Goal: Information Seeking & Learning: Check status

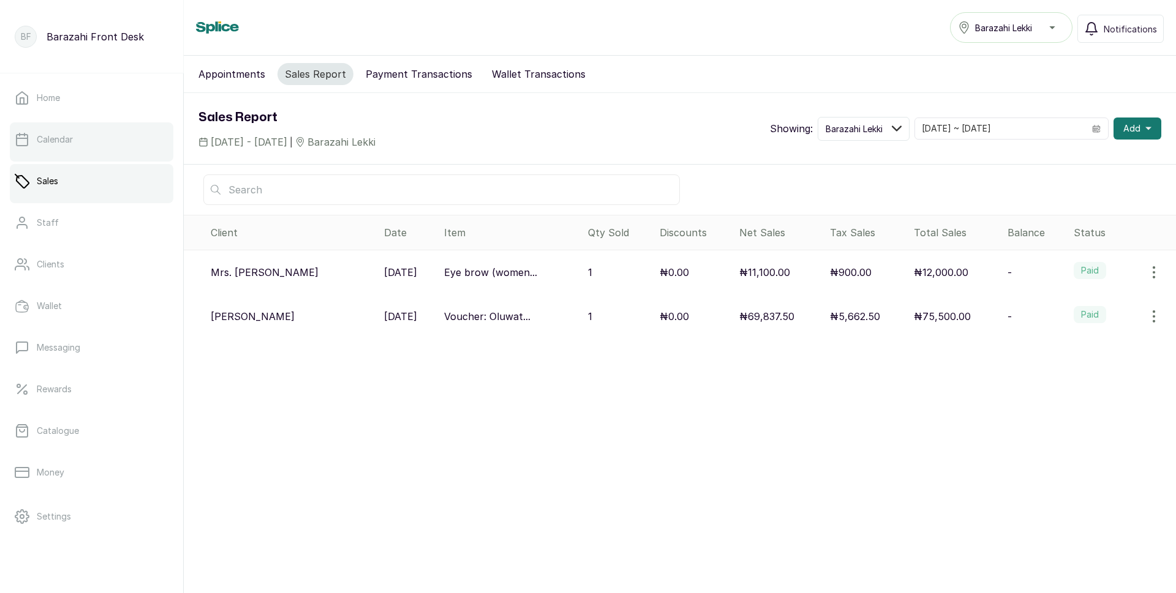
drag, startPoint x: 48, startPoint y: 158, endPoint x: 58, endPoint y: 146, distance: 15.7
click at [51, 157] on div at bounding box center [91, 159] width 163 height 5
click at [58, 185] on p "Sales" at bounding box center [47, 181] width 21 height 12
click at [97, 184] on link "Sales" at bounding box center [91, 181] width 163 height 34
click at [313, 80] on button "Sales Report" at bounding box center [315, 74] width 76 height 22
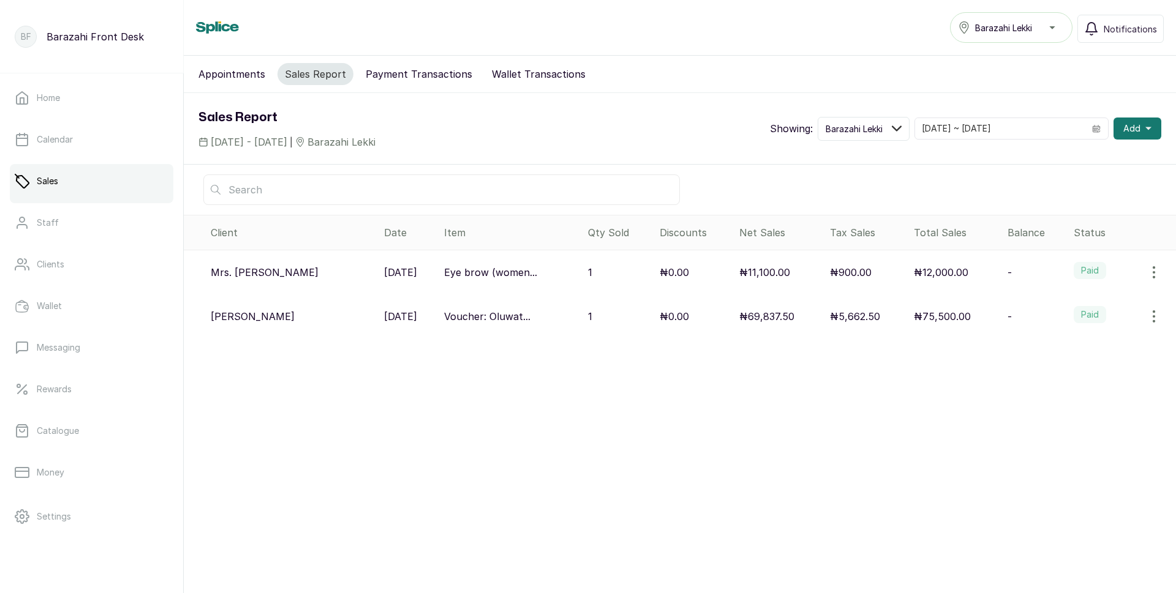
click at [383, 70] on button "Payment Transactions" at bounding box center [418, 74] width 121 height 22
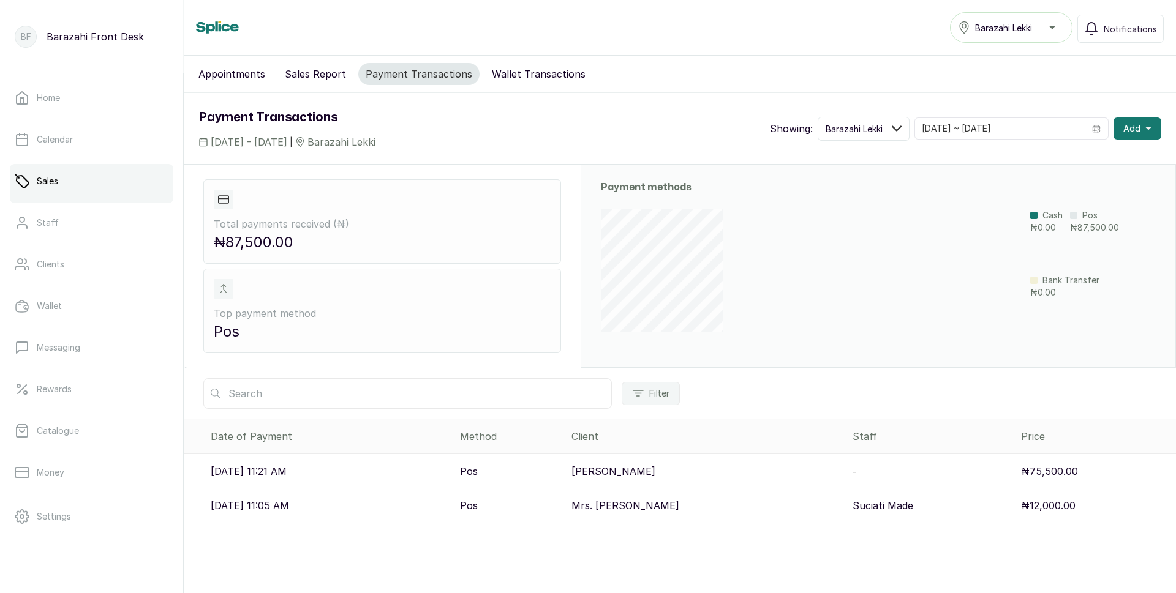
click at [536, 81] on button "Wallet Transactions" at bounding box center [538, 74] width 108 height 22
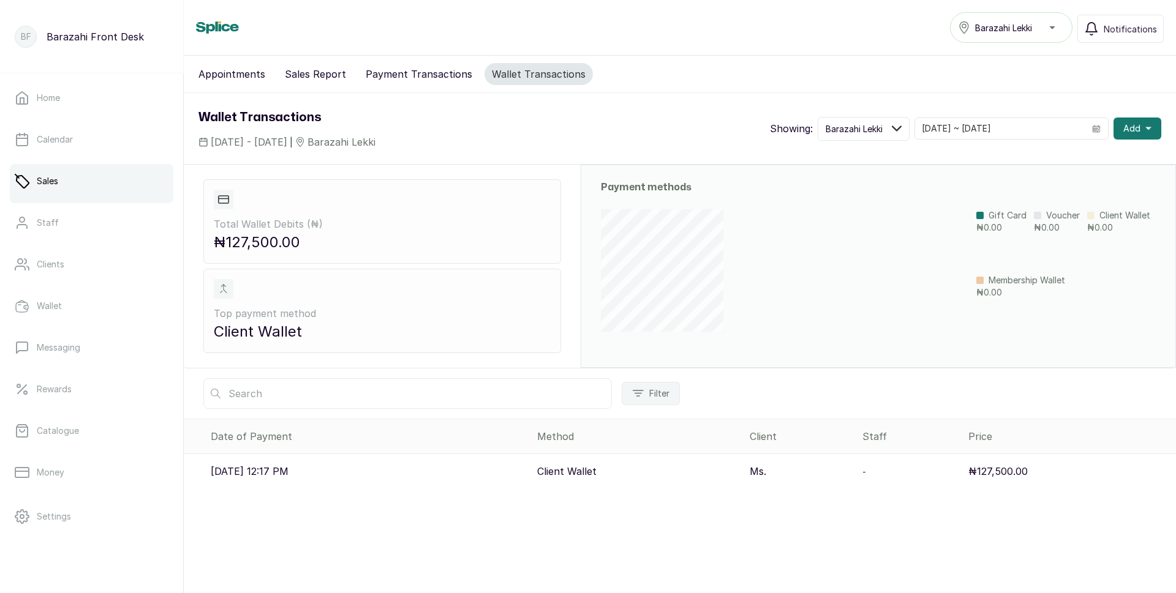
click at [282, 473] on p "[DATE] 12:17 PM" at bounding box center [250, 471] width 78 height 15
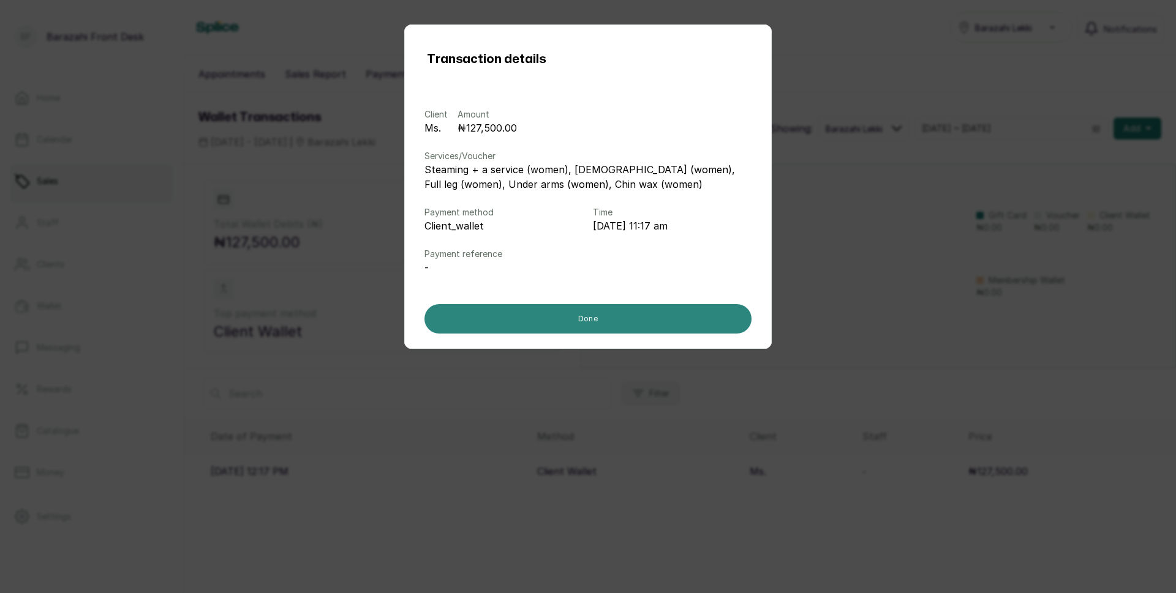
click at [618, 321] on button "Done" at bounding box center [587, 318] width 327 height 29
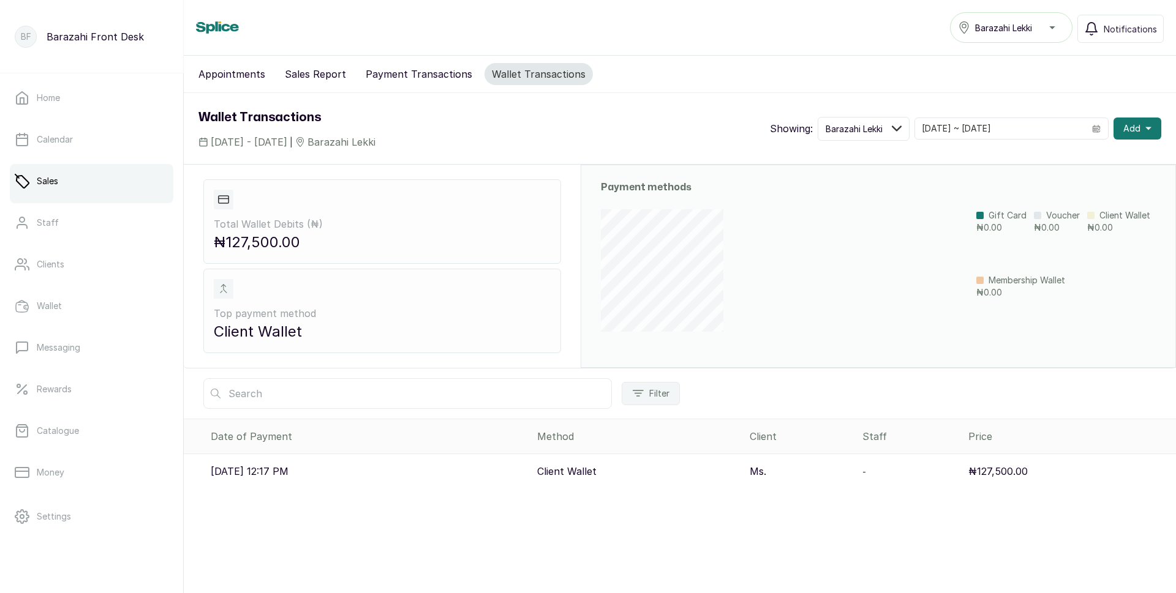
click at [64, 185] on link "Sales" at bounding box center [91, 181] width 163 height 34
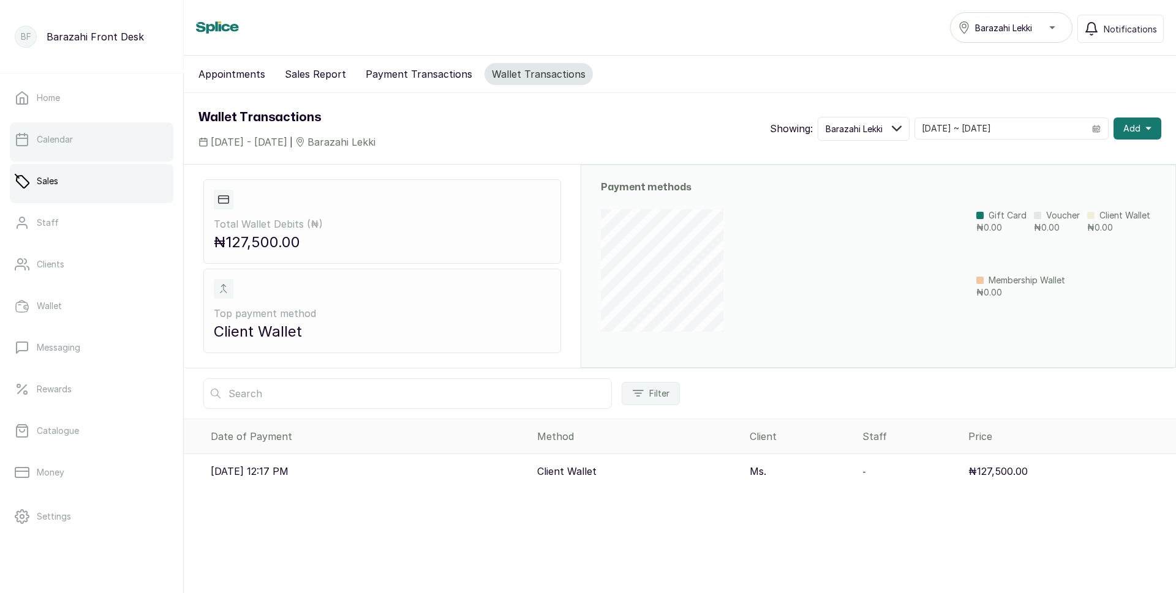
click at [67, 154] on link "Calendar" at bounding box center [91, 139] width 163 height 34
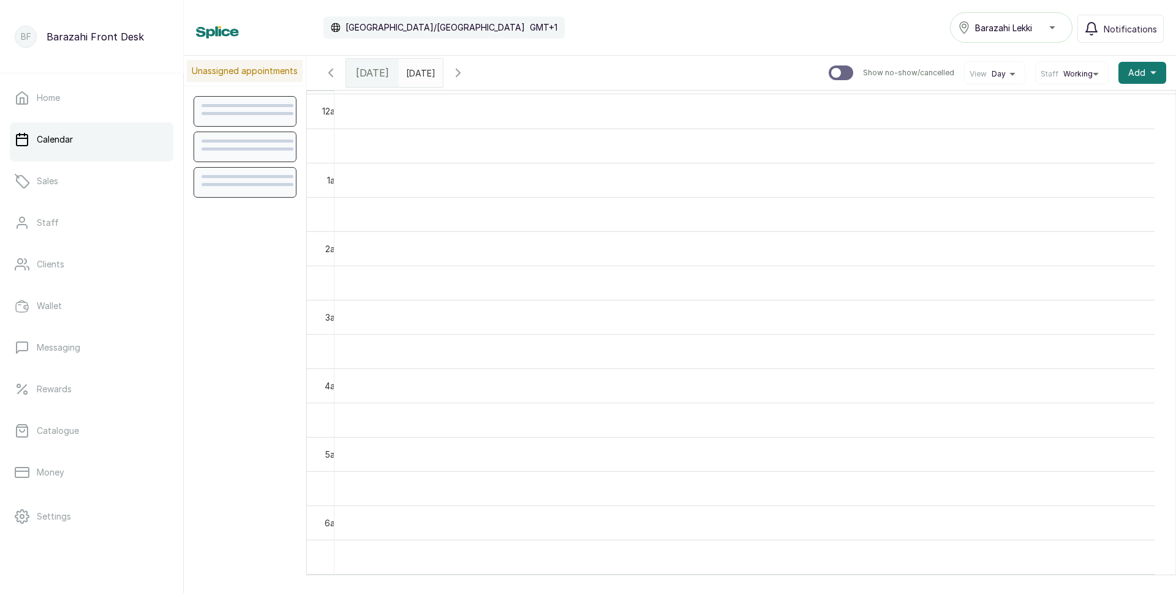
scroll to position [412, 0]
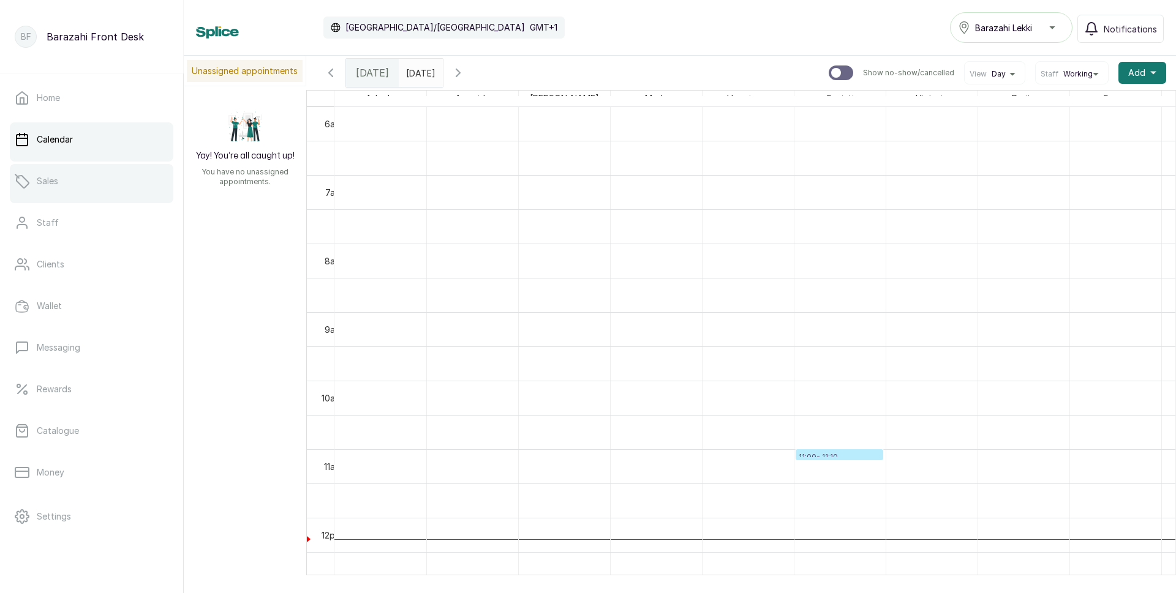
click at [66, 192] on link "Sales" at bounding box center [91, 181] width 163 height 34
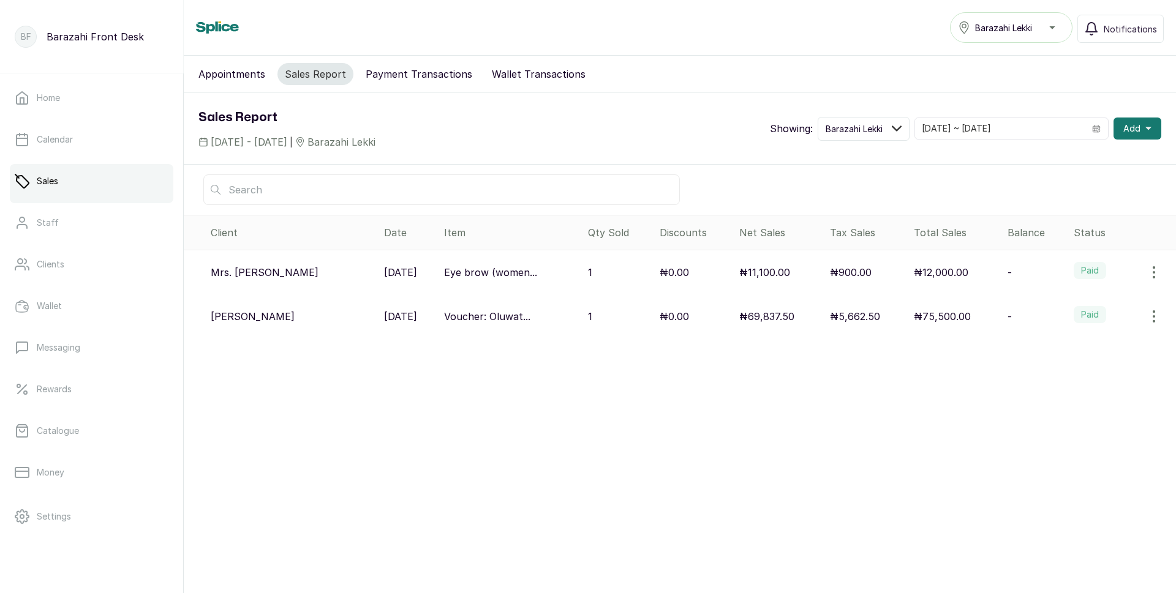
click at [706, 318] on div "₦0.00" at bounding box center [694, 316] width 70 height 15
click at [914, 315] on p "₦75,500.00" at bounding box center [942, 316] width 57 height 15
click at [460, 321] on p "Voucher: Oluwat..." at bounding box center [487, 316] width 86 height 15
click at [492, 272] on p "Eye brow (women..." at bounding box center [490, 272] width 93 height 15
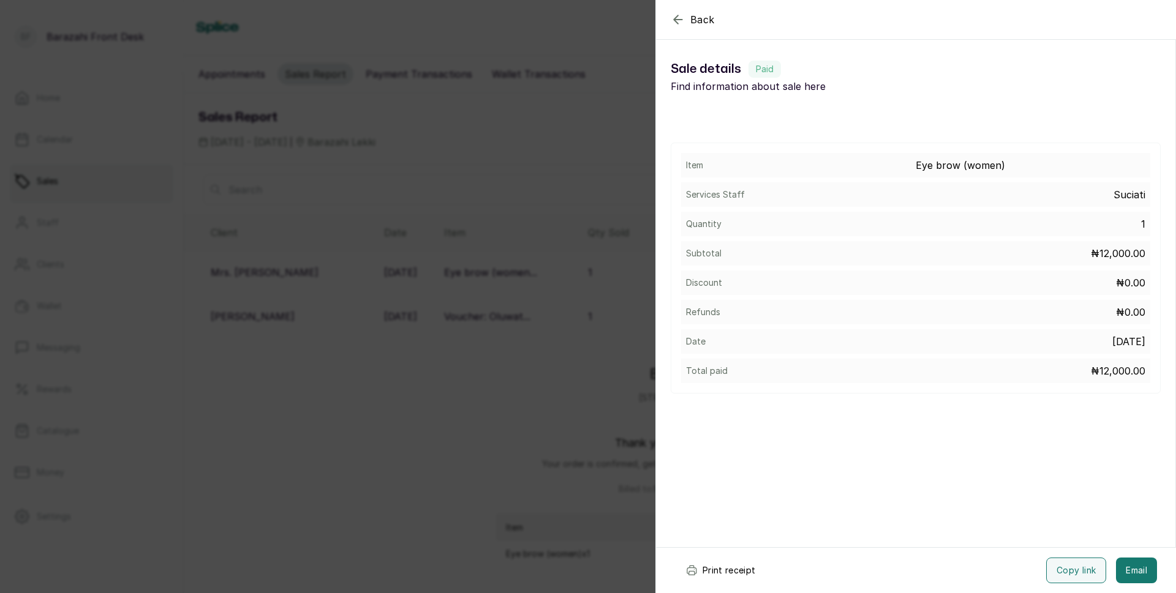
click at [716, 576] on button "Print receipt" at bounding box center [720, 571] width 90 height 26
click at [506, 426] on div "Back Sale details Sale details Paid Find information about sale here Item Eye b…" at bounding box center [588, 296] width 1176 height 593
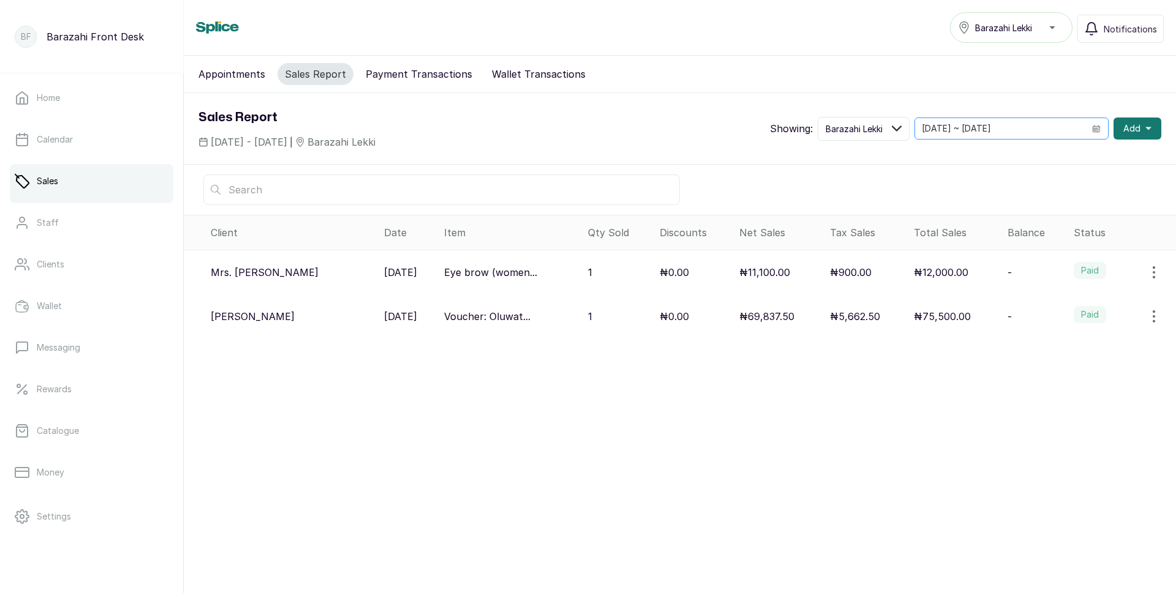
click at [1089, 133] on span at bounding box center [1095, 128] width 23 height 21
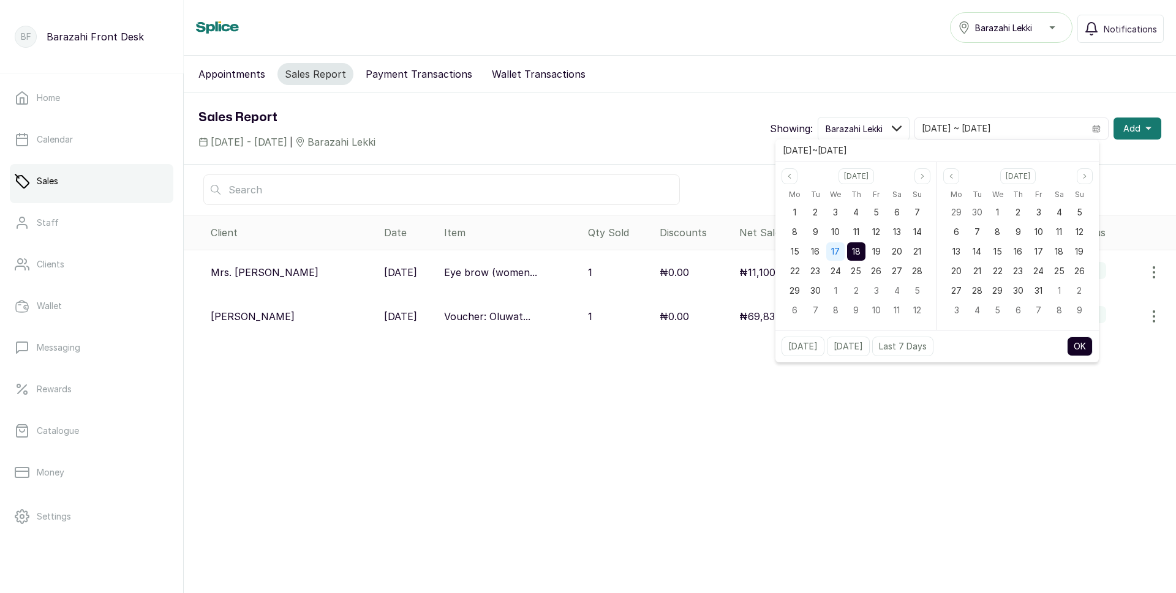
click at [833, 250] on span "17" at bounding box center [835, 251] width 9 height 10
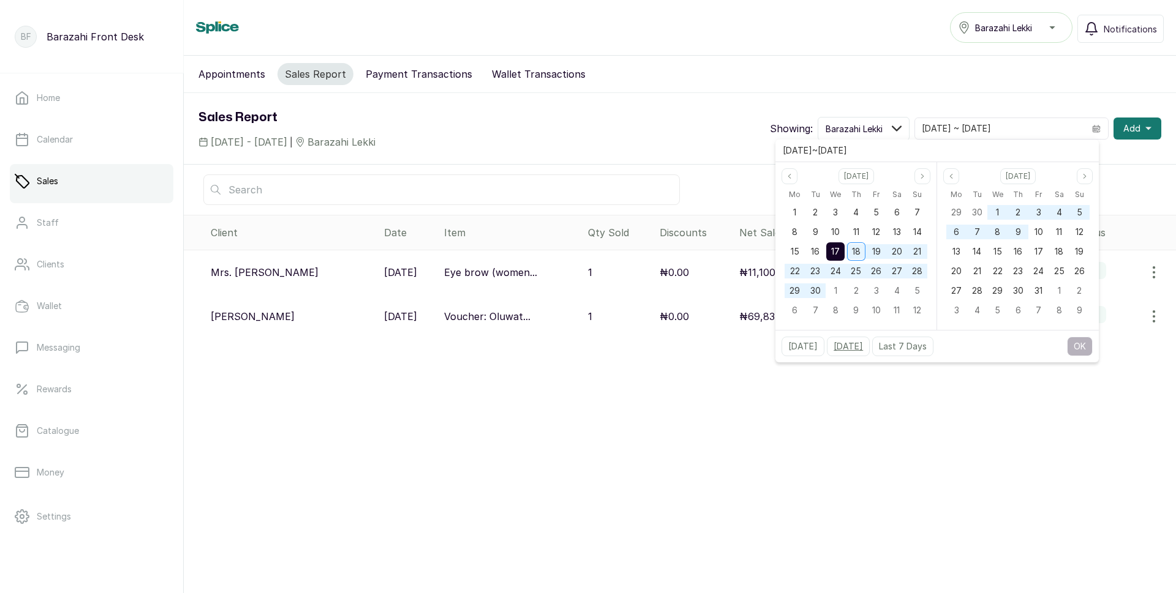
click at [853, 344] on button "Yesterday" at bounding box center [848, 347] width 43 height 20
type input "17/09/2025 ~ 17/09/2025"
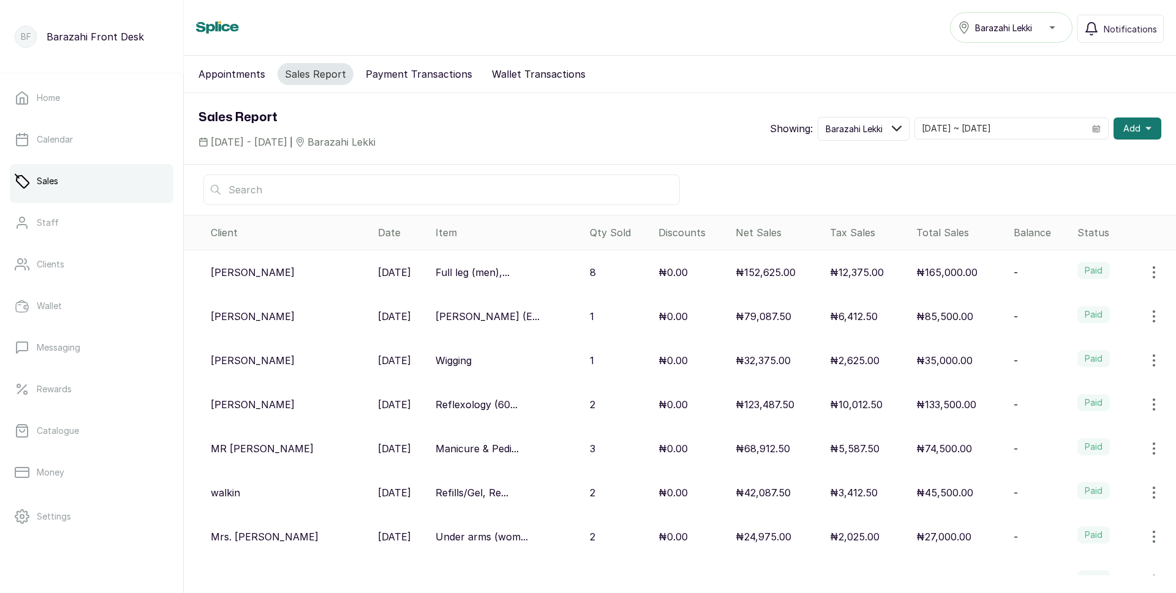
click at [484, 73] on button "Wallet Transactions" at bounding box center [538, 74] width 108 height 22
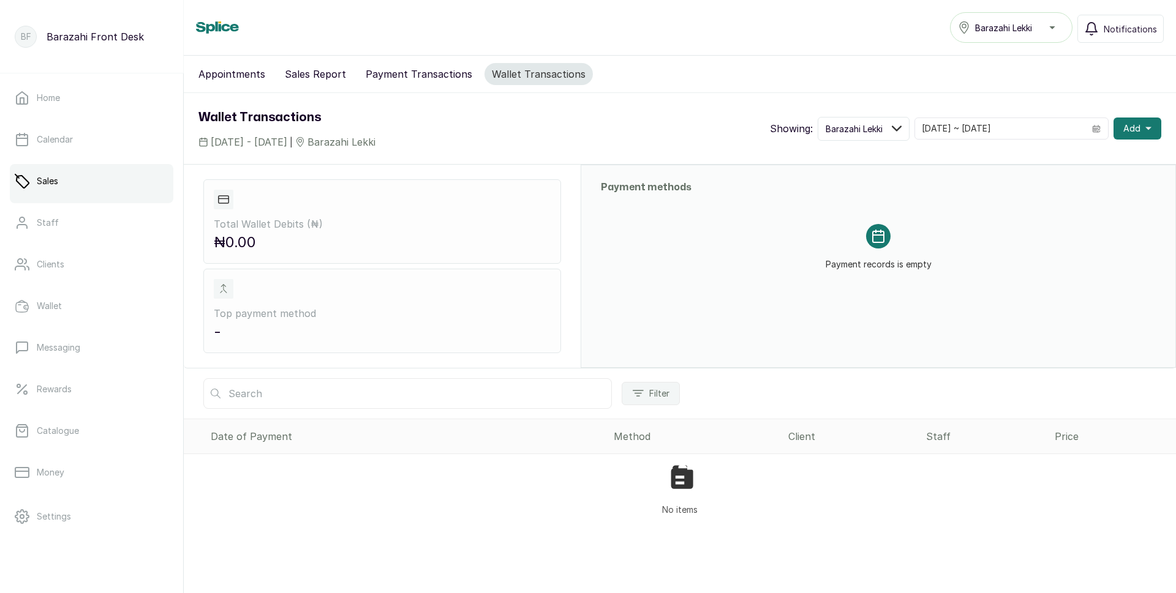
click at [323, 78] on button "Sales Report" at bounding box center [315, 74] width 76 height 22
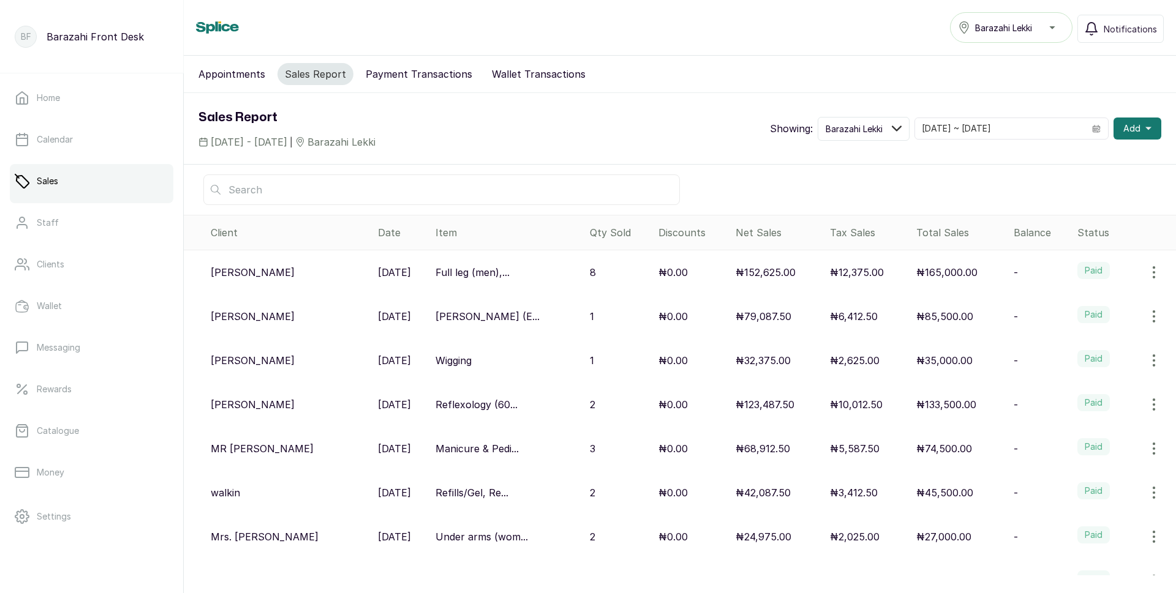
click at [412, 75] on button "Payment Transactions" at bounding box center [418, 74] width 121 height 22
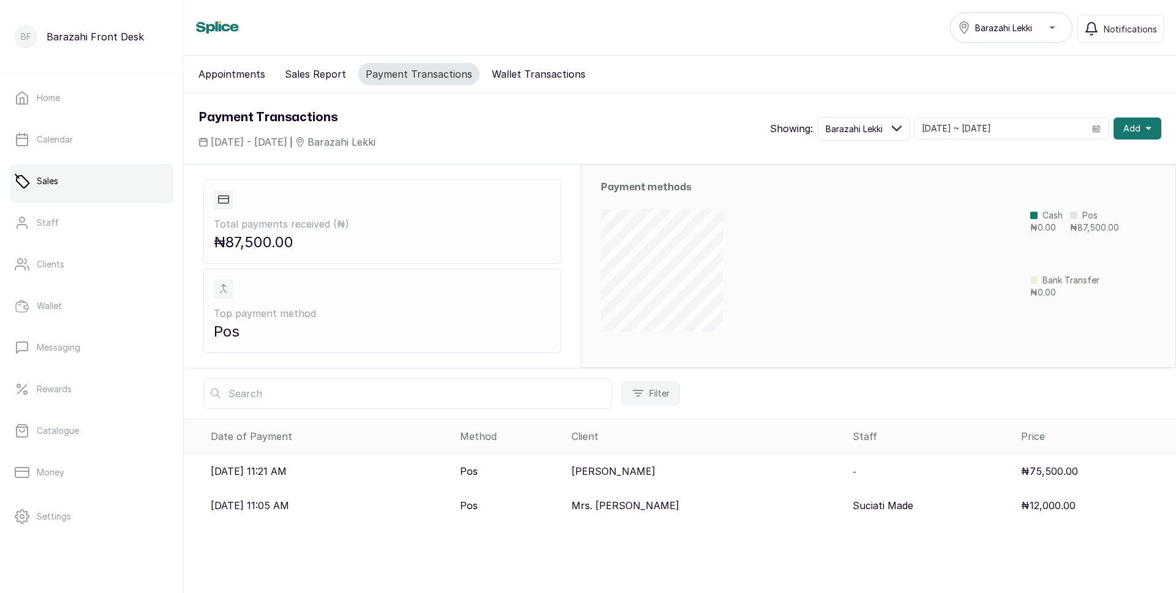
click at [509, 71] on button "Wallet Transactions" at bounding box center [538, 74] width 108 height 22
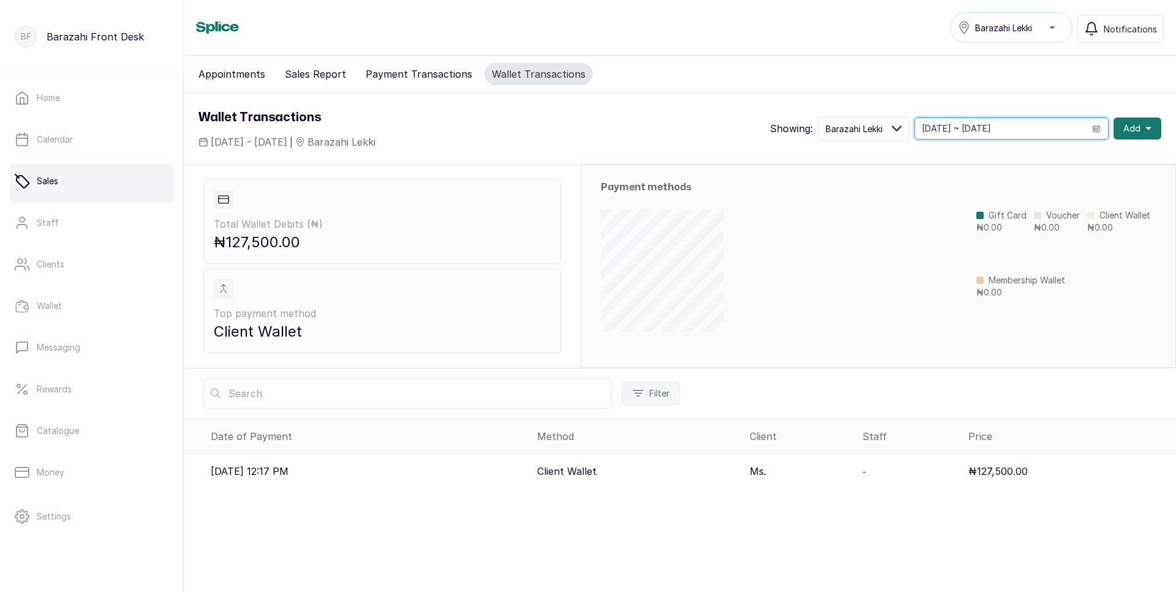
click at [1024, 130] on input "[DATE] ~ [DATE]" at bounding box center [1000, 128] width 170 height 21
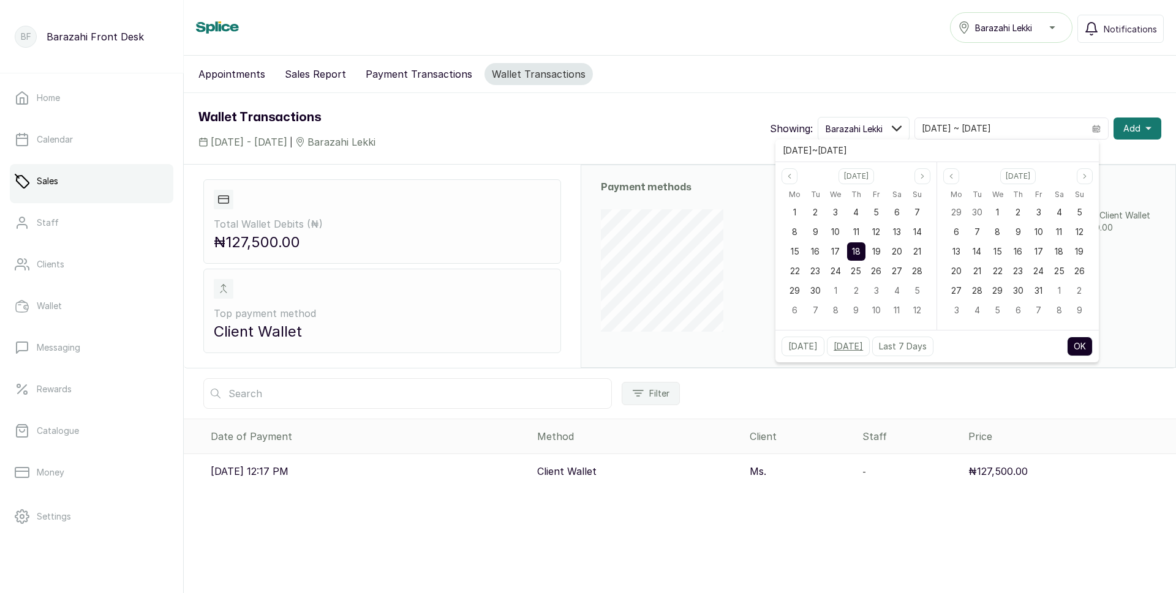
click at [836, 347] on button "[DATE]" at bounding box center [848, 347] width 43 height 20
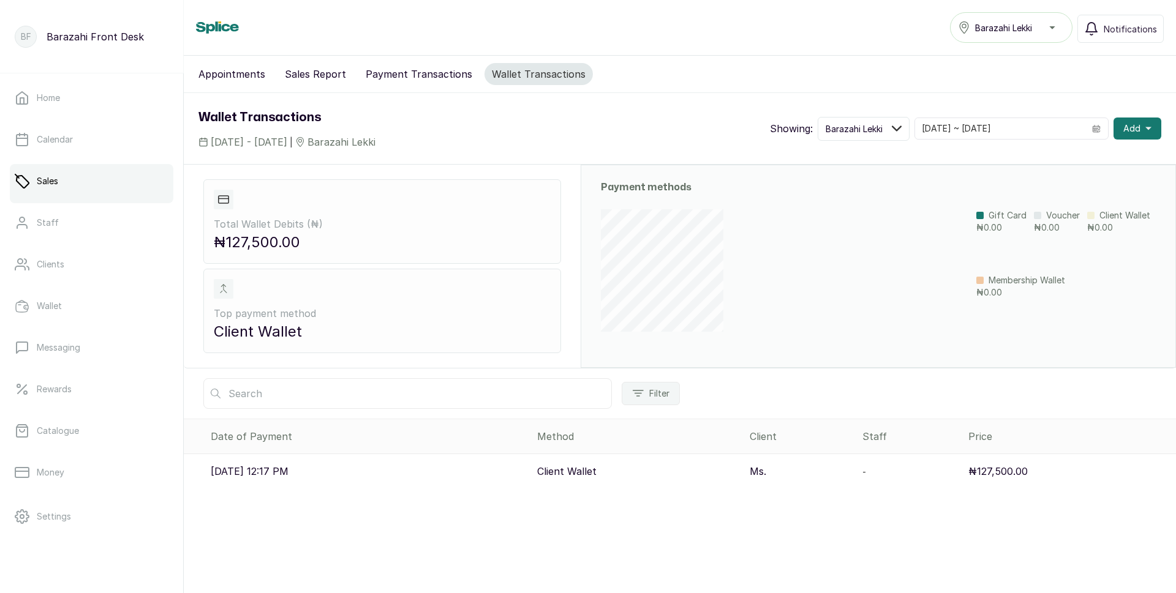
click at [596, 468] on p "Client Wallet" at bounding box center [566, 471] width 59 height 15
click at [1000, 467] on p "₦127,500.00" at bounding box center [997, 471] width 59 height 15
click at [979, 470] on p "₦127,500.00" at bounding box center [997, 471] width 59 height 15
click at [596, 465] on p "Client Wallet" at bounding box center [566, 471] width 59 height 15
click at [781, 479] on td "Ms." at bounding box center [801, 471] width 113 height 35
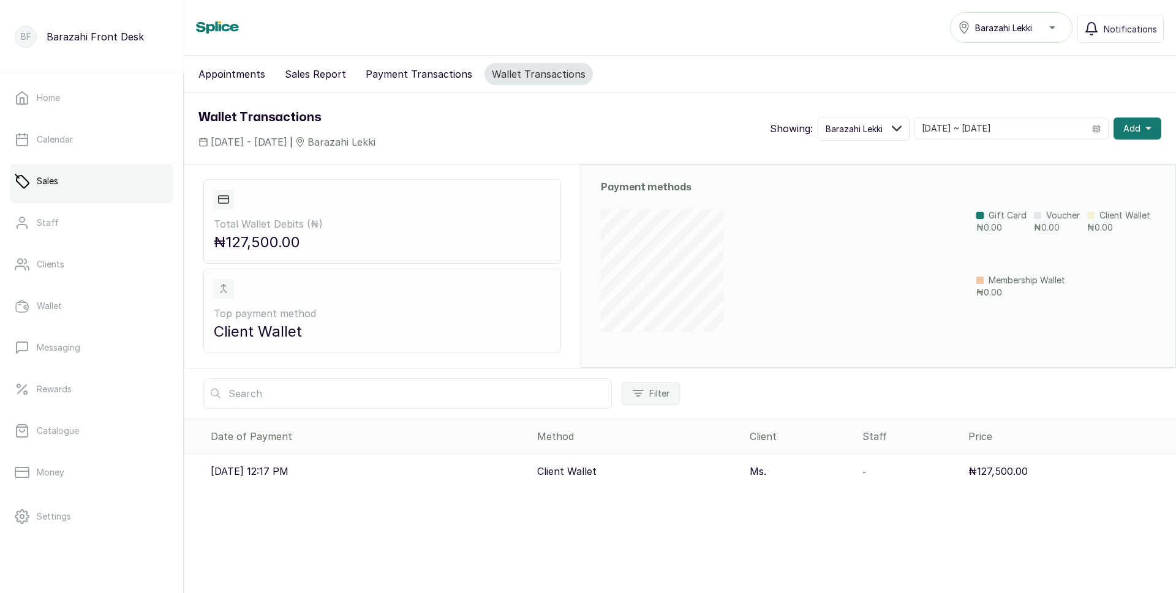
click at [766, 473] on p "Ms." at bounding box center [758, 471] width 17 height 15
drag, startPoint x: 785, startPoint y: 473, endPoint x: 1043, endPoint y: 480, distance: 257.9
click at [857, 487] on td "Ms." at bounding box center [801, 471] width 113 height 35
click at [1009, 472] on p "₦127,500.00" at bounding box center [997, 471] width 59 height 15
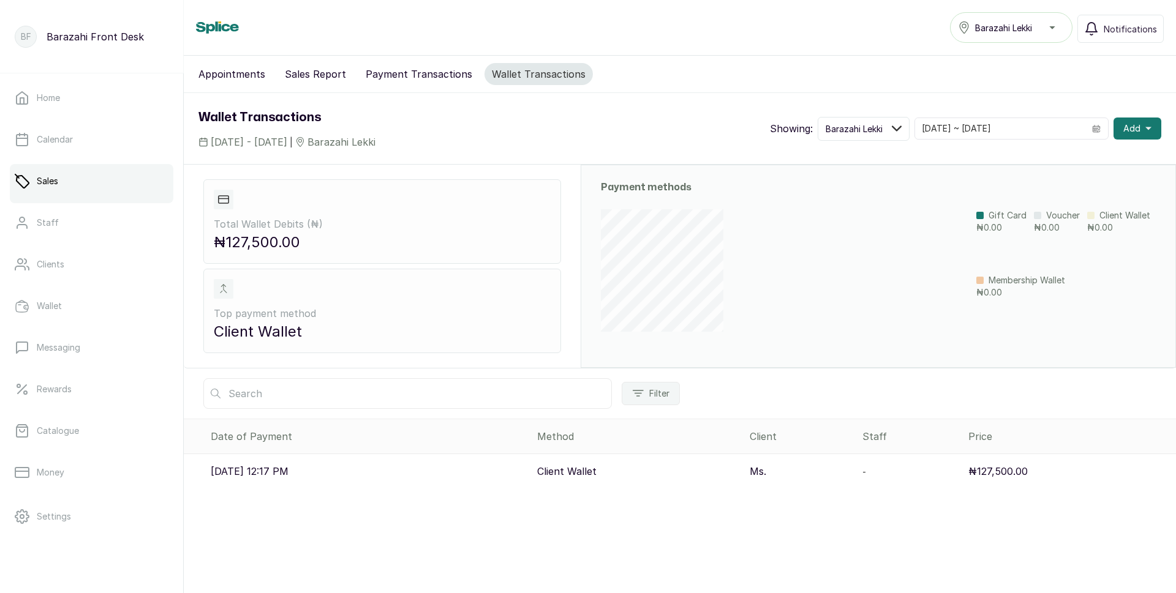
click at [1007, 470] on p "₦127,500.00" at bounding box center [997, 471] width 59 height 15
drag, startPoint x: 1007, startPoint y: 470, endPoint x: 884, endPoint y: 472, distance: 123.7
click at [1005, 470] on p "₦127,500.00" at bounding box center [997, 471] width 59 height 15
click at [258, 474] on p "18 Sep 2025, 12:17 PM" at bounding box center [250, 471] width 78 height 15
click at [257, 471] on p "18 Sep 2025, 12:17 PM" at bounding box center [250, 471] width 78 height 15
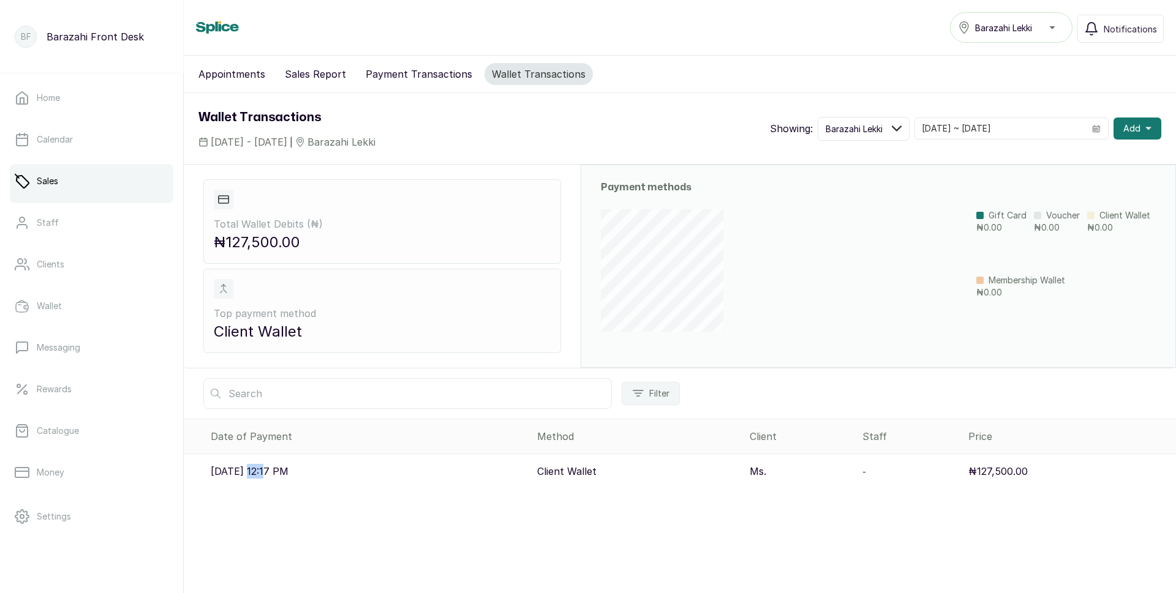
click at [257, 471] on p "18 Sep 2025, 12:17 PM" at bounding box center [250, 471] width 78 height 15
click at [257, 468] on p "18 Sep 2025, 12:17 PM" at bounding box center [250, 471] width 78 height 15
click at [67, 177] on link "Sales" at bounding box center [91, 181] width 163 height 34
click at [1055, 126] on input "17/09/2025 ~ 17/09/2025" at bounding box center [1000, 128] width 170 height 21
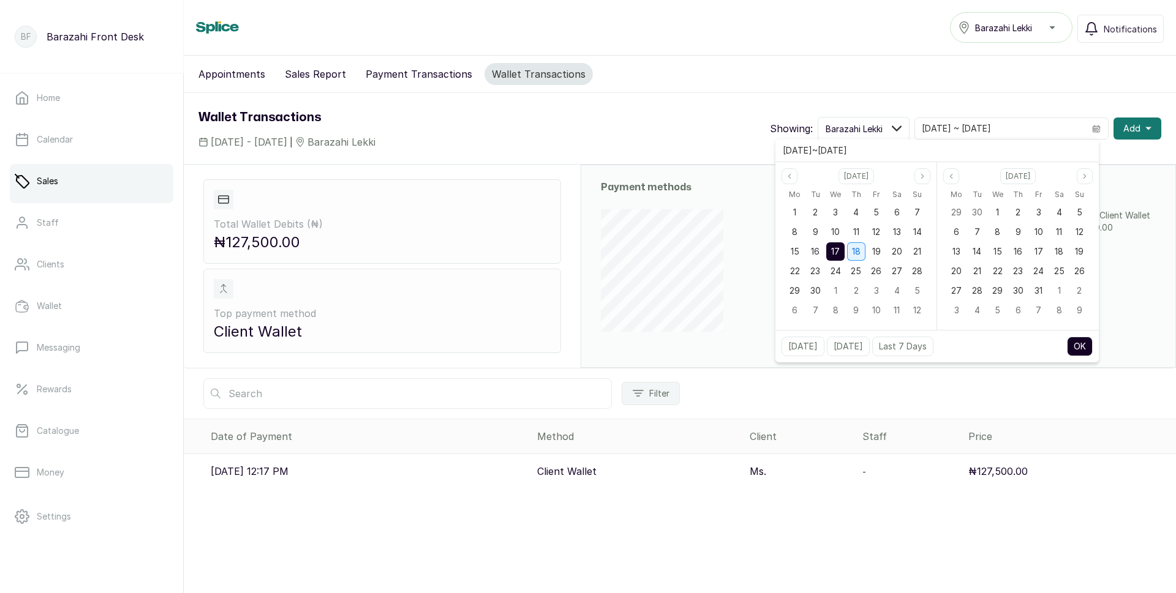
click at [849, 250] on div "18" at bounding box center [856, 251] width 18 height 18
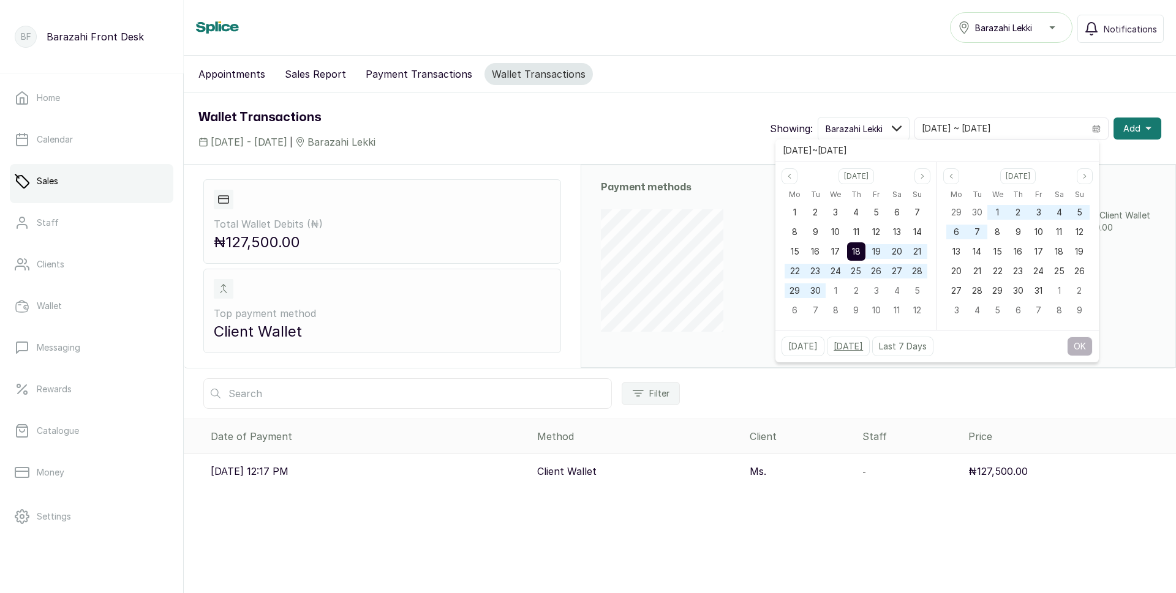
click at [855, 349] on button "Yesterday" at bounding box center [848, 347] width 43 height 20
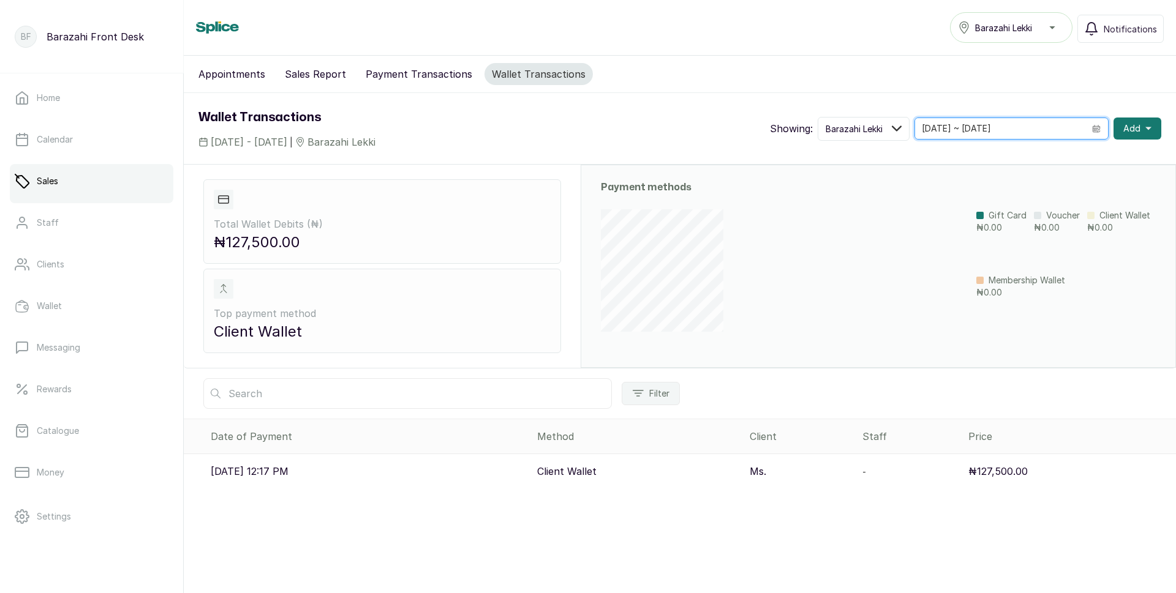
drag, startPoint x: 1054, startPoint y: 132, endPoint x: 1040, endPoint y: 135, distance: 14.6
click at [1053, 132] on input "17/09/2025 ~ 17/09/2025" at bounding box center [1000, 128] width 170 height 21
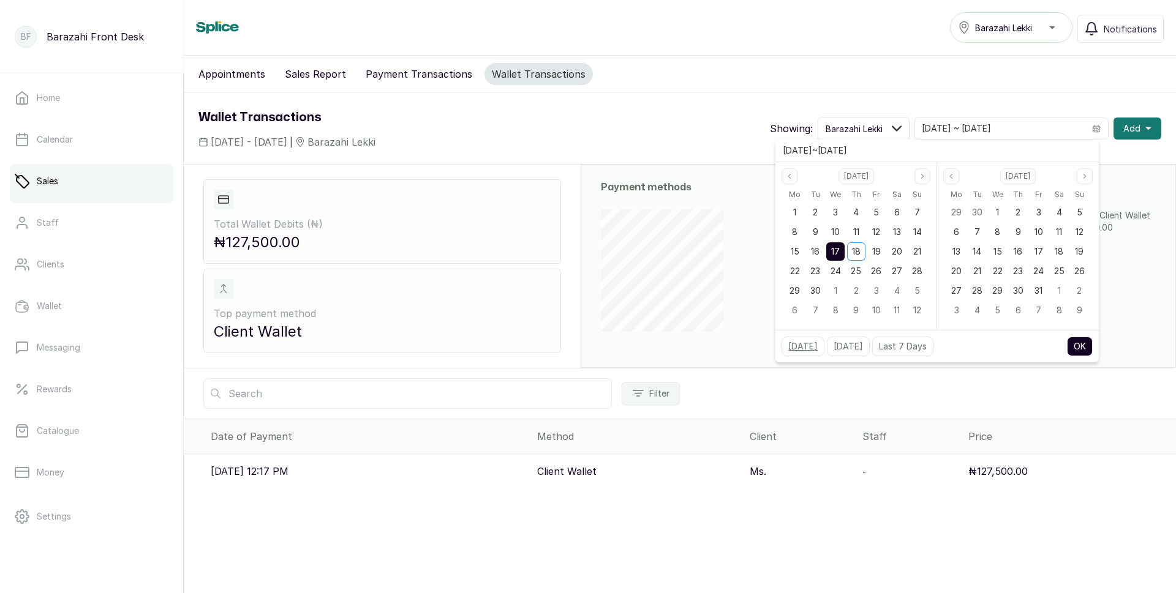
click at [808, 346] on button "Today" at bounding box center [802, 347] width 43 height 20
type input "18/09/2025 ~ 18/09/2025"
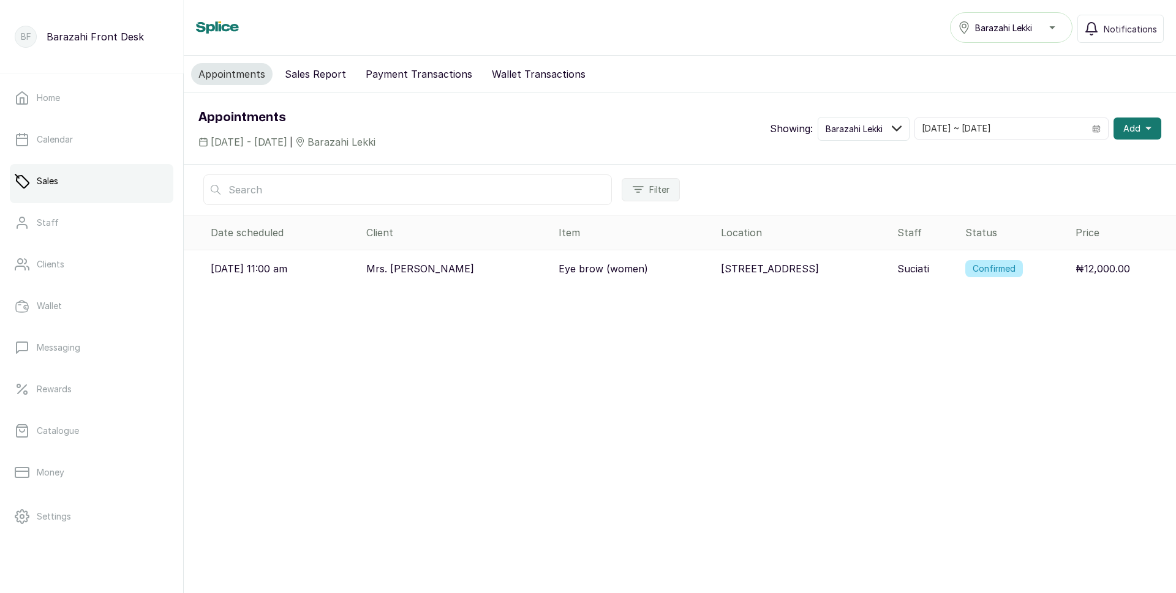
click at [484, 70] on button "Wallet Transactions" at bounding box center [538, 74] width 108 height 22
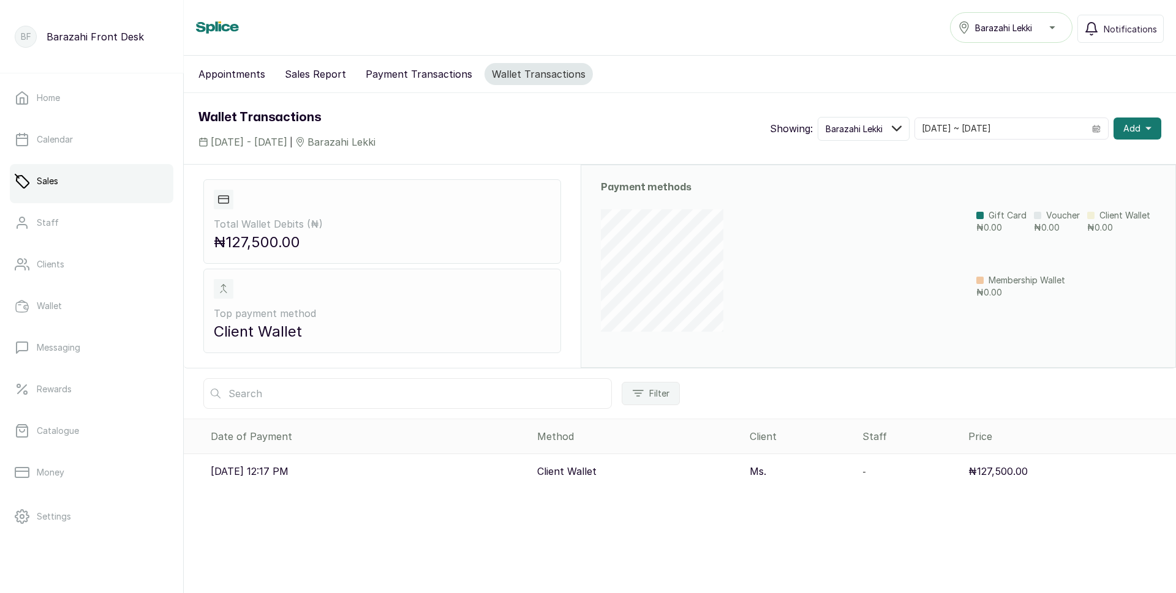
click at [596, 475] on p "Client Wallet" at bounding box center [566, 471] width 59 height 15
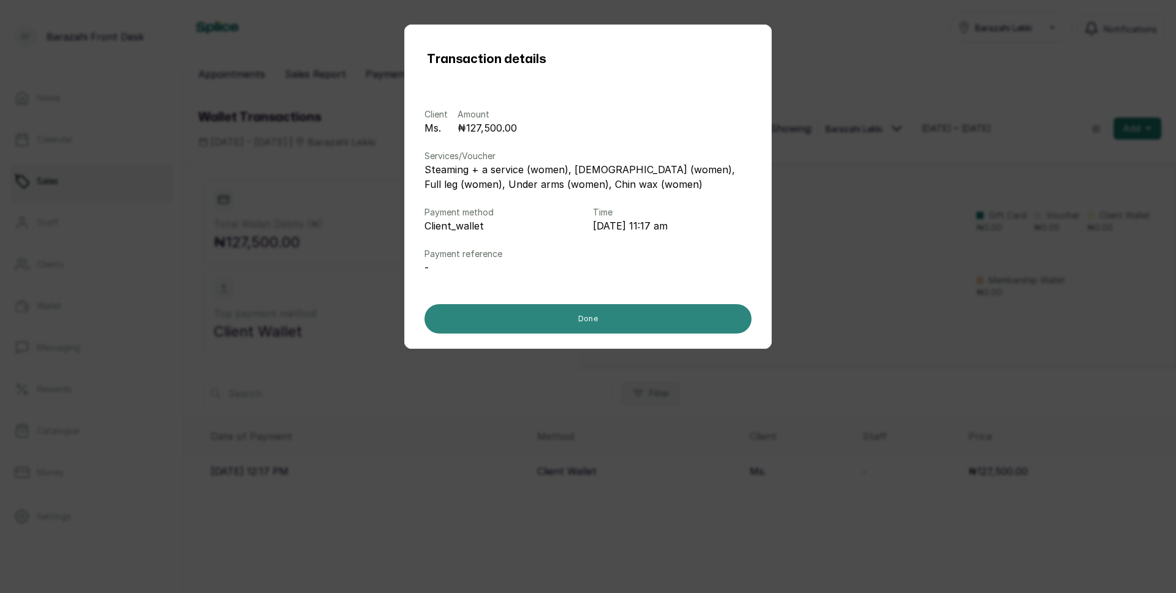
click at [611, 319] on button "Done" at bounding box center [587, 318] width 327 height 29
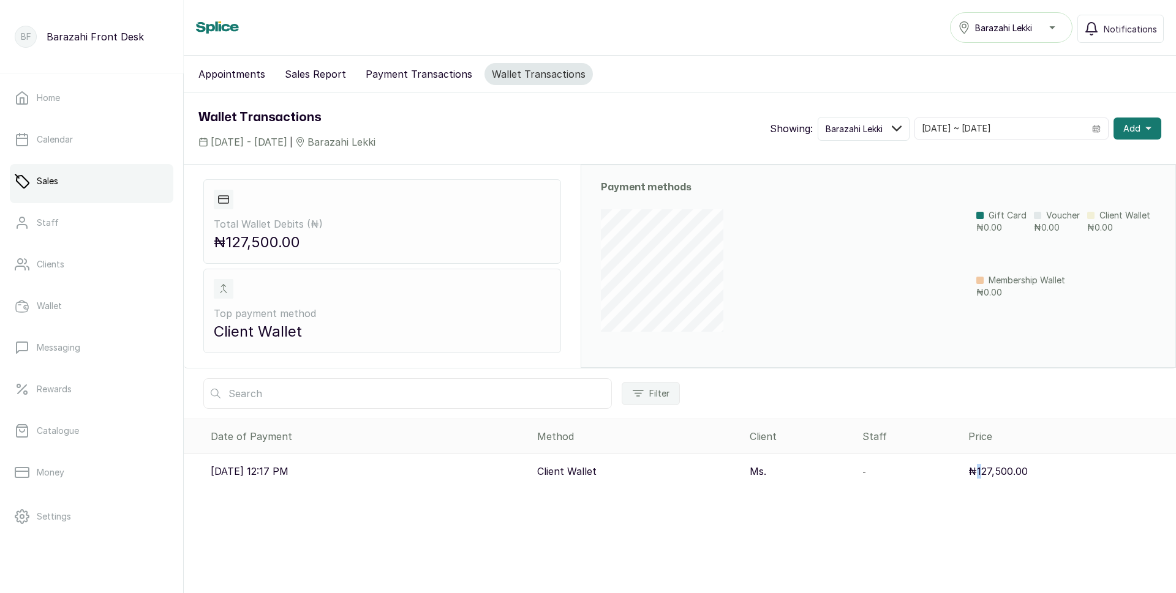
click at [986, 470] on p "₦127,500.00" at bounding box center [997, 471] width 59 height 15
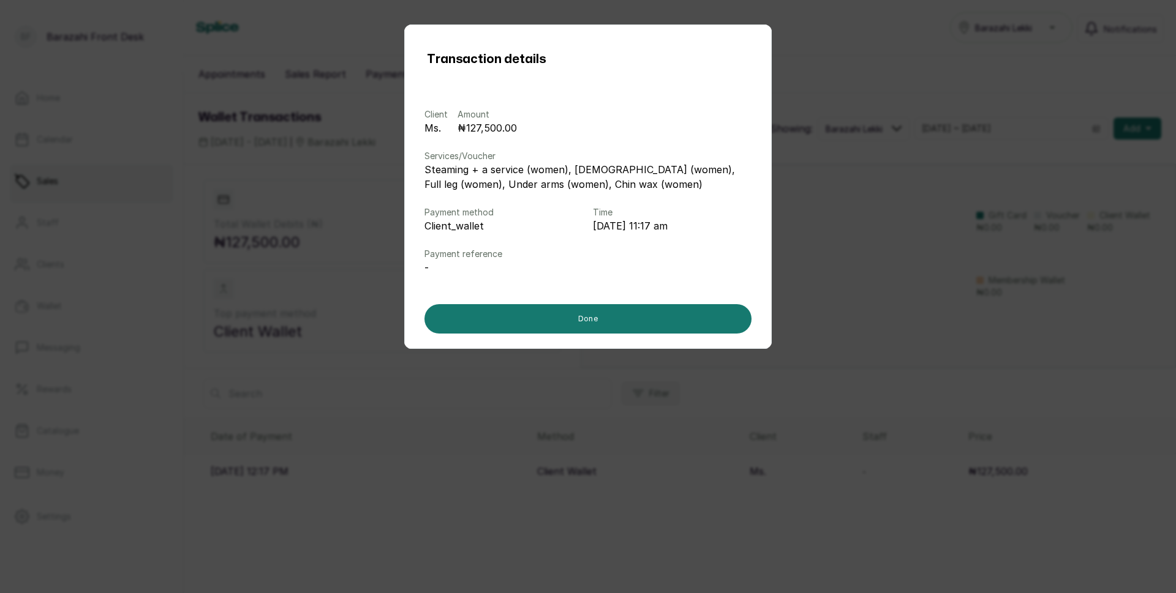
click at [561, 423] on div "Transaction details Client Ms. Amount ₦127,500.00 Services/Voucher Steaming + a…" at bounding box center [588, 296] width 1176 height 593
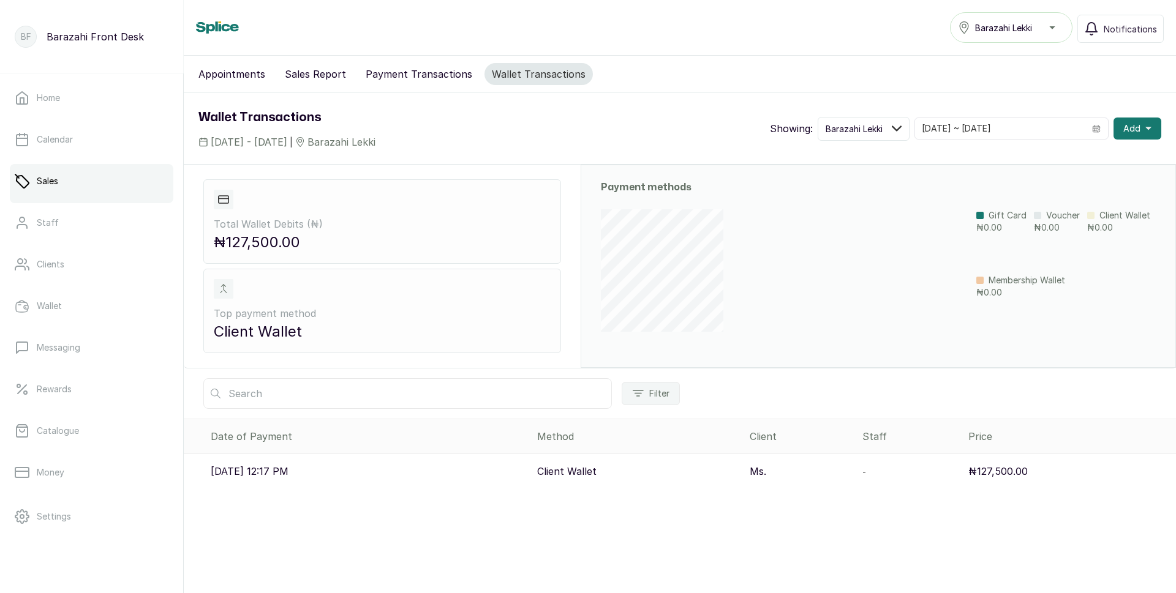
click at [276, 467] on p "18 Sep 2025, 12:17 PM" at bounding box center [250, 471] width 78 height 15
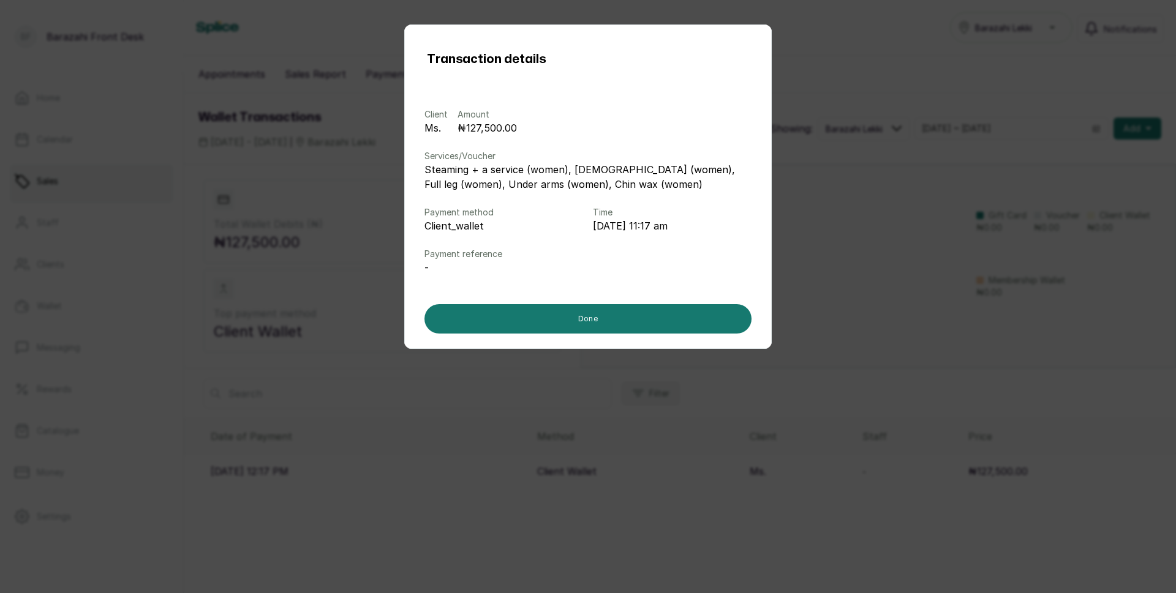
click at [854, 457] on div "Transaction details Client Ms. Amount ₦127,500.00 Services/Voucher Steaming + a…" at bounding box center [588, 296] width 1176 height 593
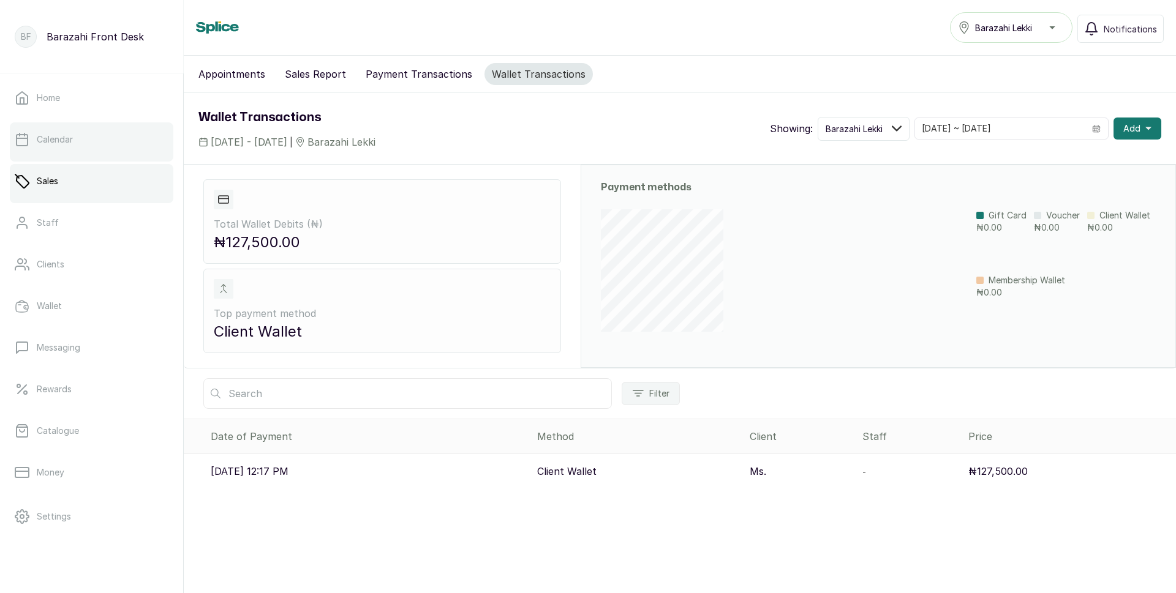
click at [88, 140] on link "Calendar" at bounding box center [91, 139] width 163 height 34
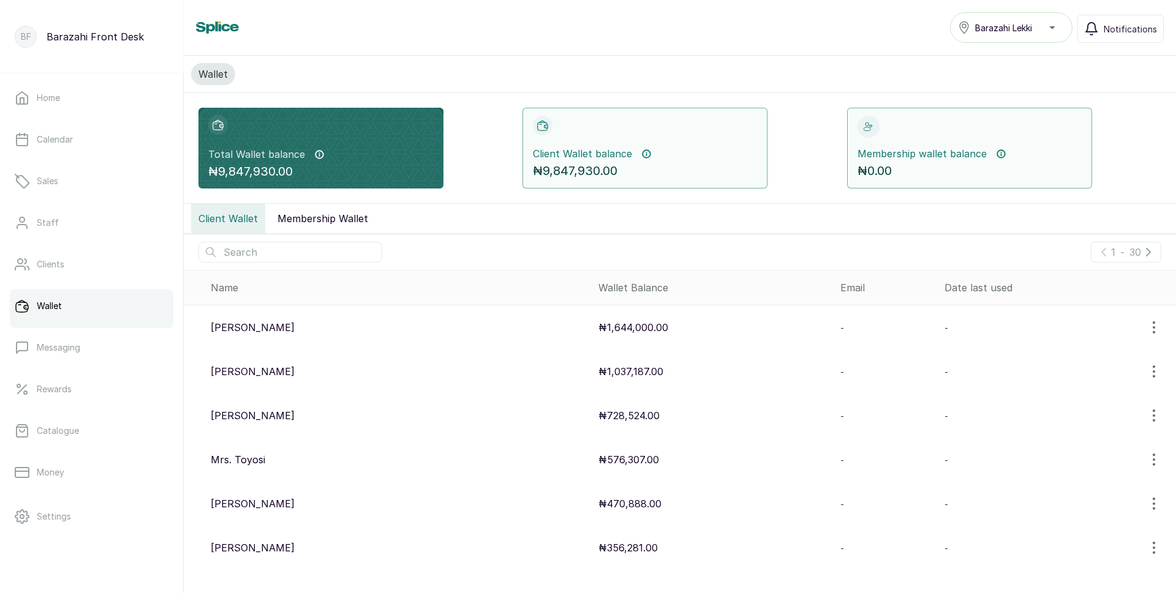
click at [237, 256] on input "text" at bounding box center [290, 252] width 184 height 21
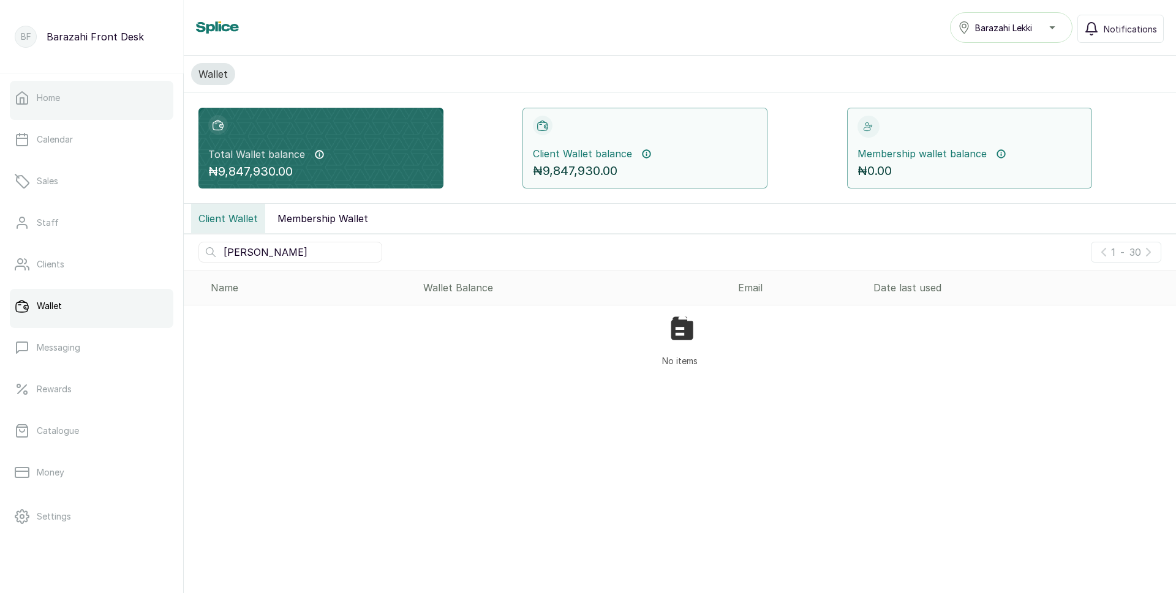
type input "MORK"
click at [57, 105] on link "Home" at bounding box center [91, 98] width 163 height 34
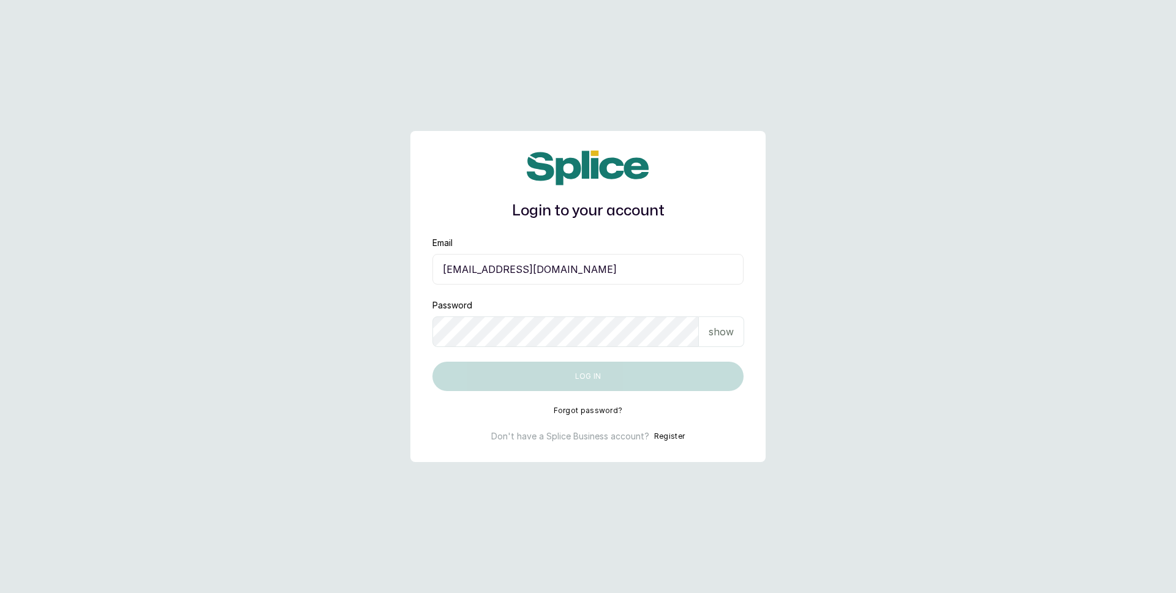
click at [615, 266] on input "[EMAIL_ADDRESS][DOMAIN_NAME]" at bounding box center [587, 269] width 311 height 31
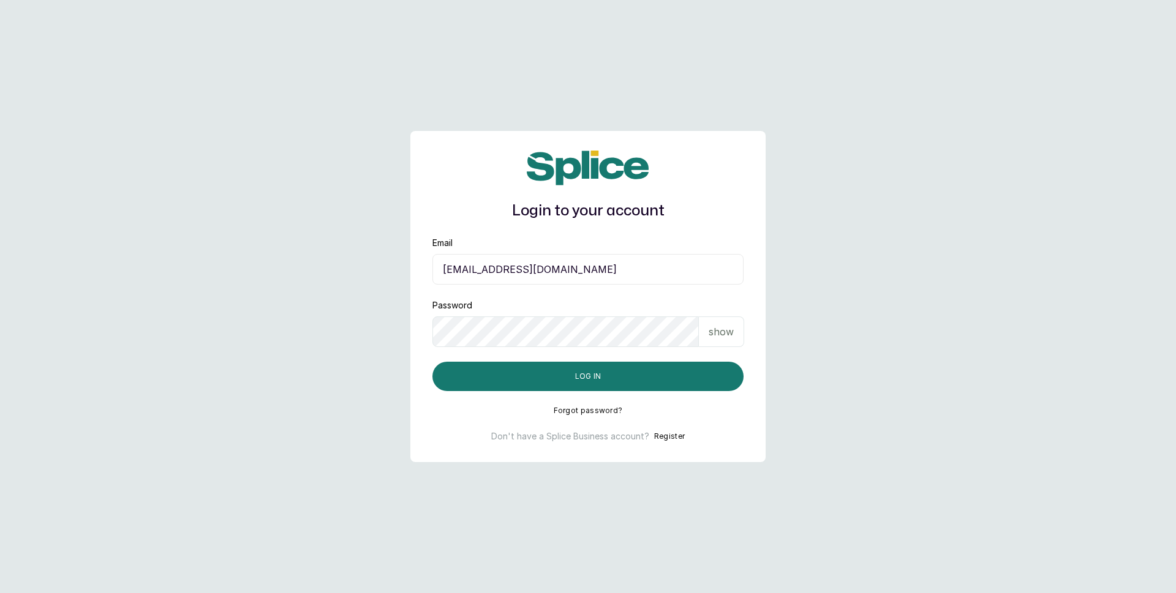
type input "[EMAIL_ADDRESS][DOMAIN_NAME]"
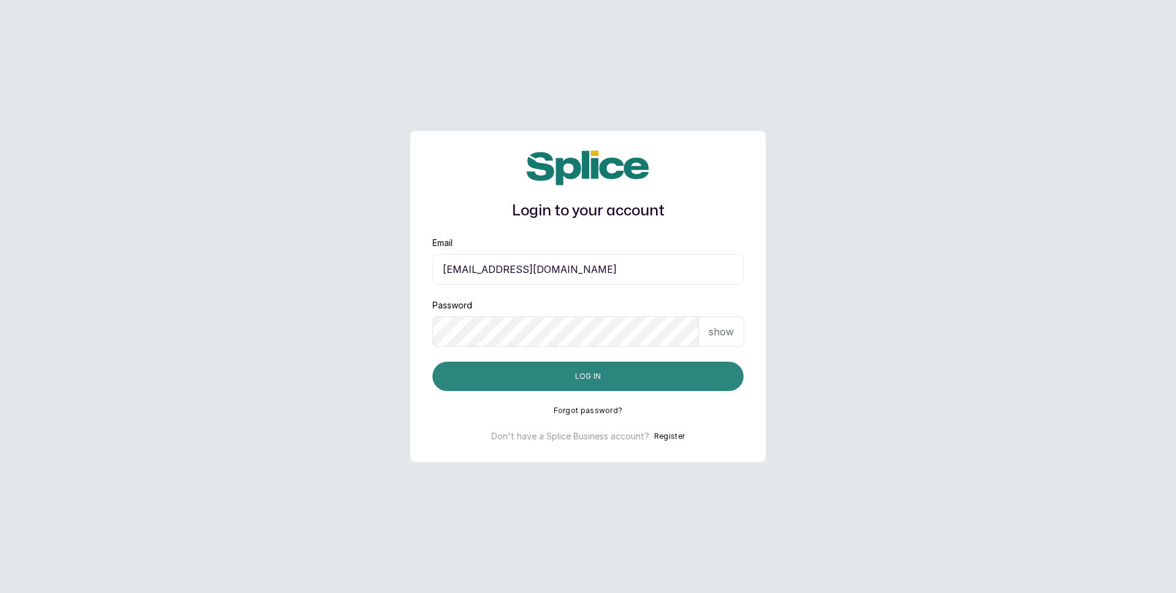
click at [584, 376] on button "Log in" at bounding box center [587, 376] width 311 height 29
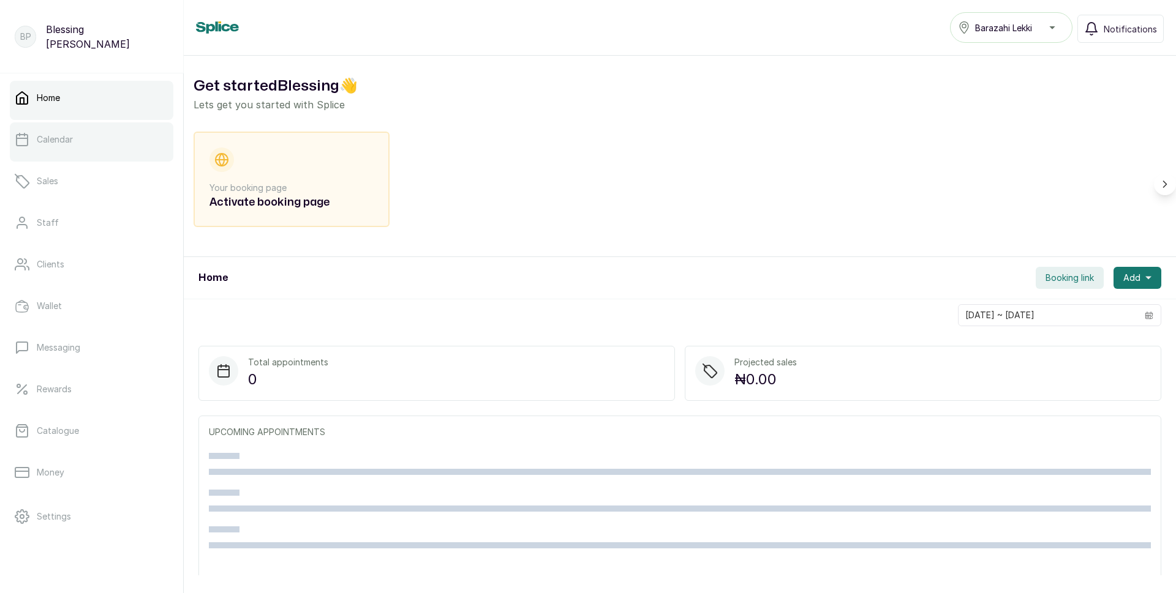
click at [66, 144] on p "Calendar" at bounding box center [55, 139] width 36 height 12
